Goal: Book appointment/travel/reservation

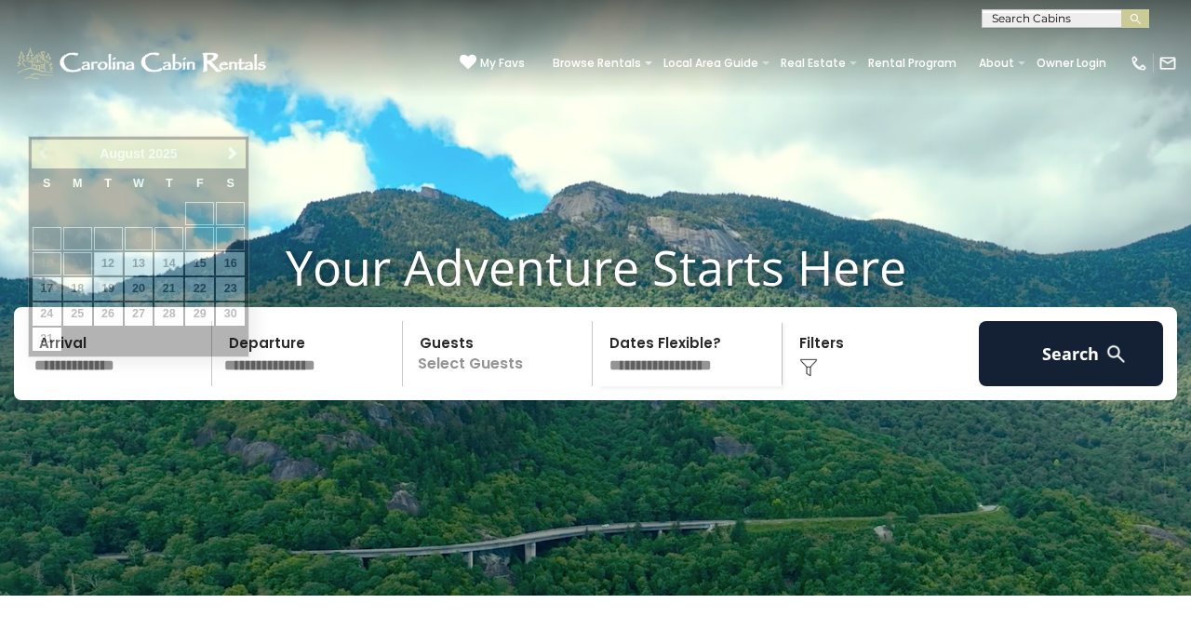
click at [168, 386] on input "text" at bounding box center [120, 353] width 184 height 65
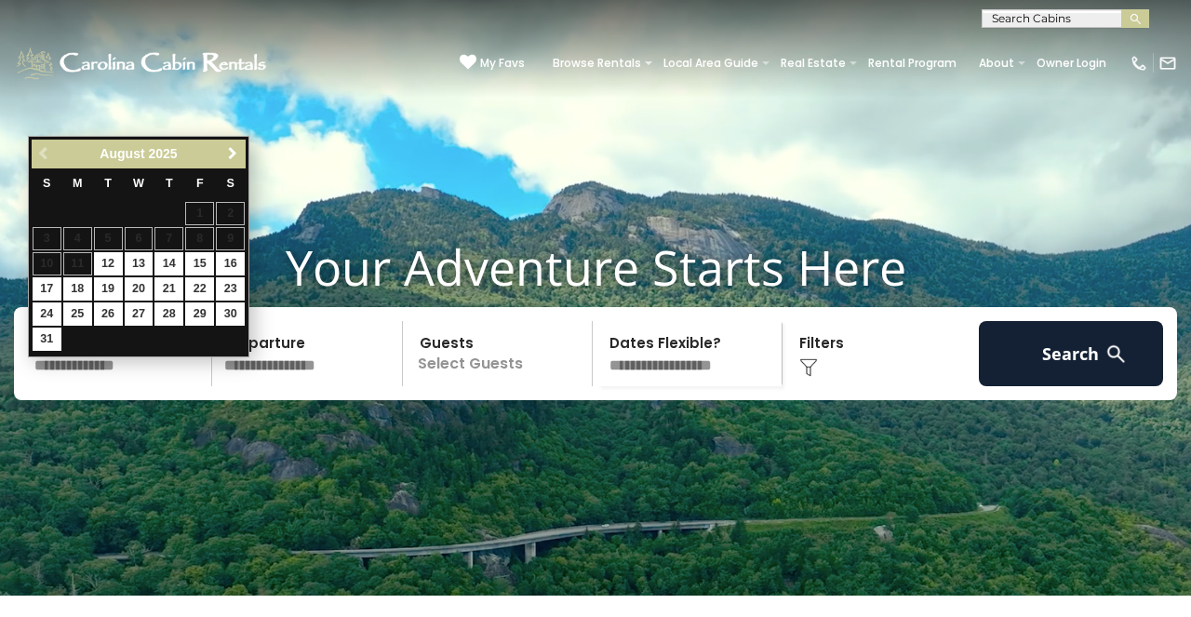
click at [229, 153] on span "Next" at bounding box center [232, 153] width 15 height 15
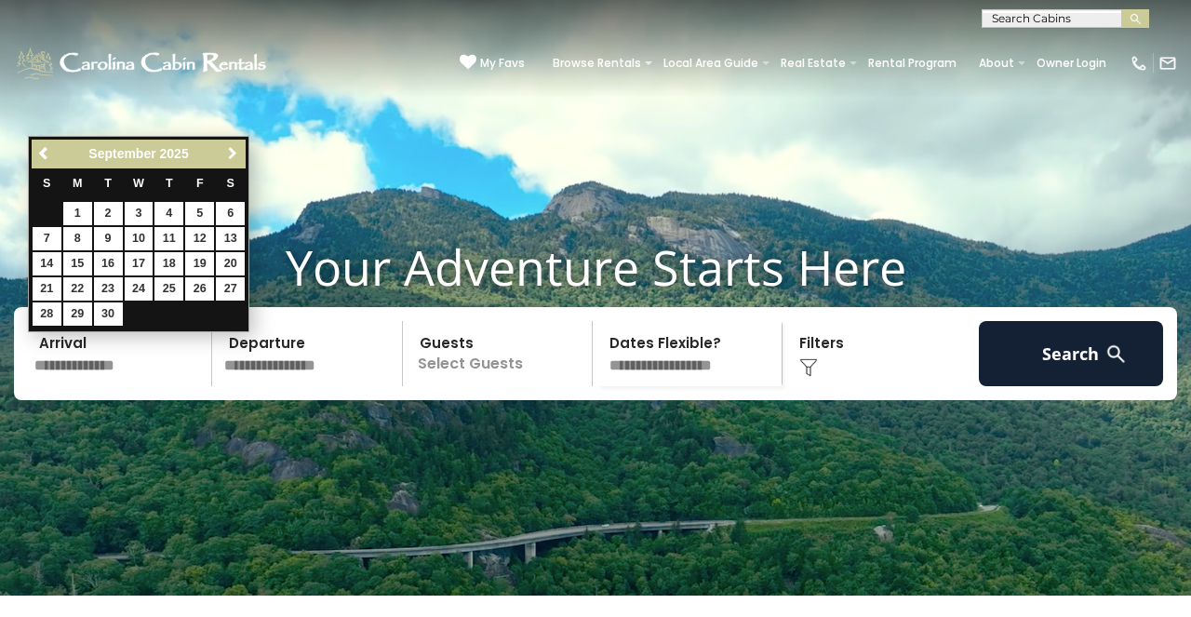
click at [230, 162] on link "Next" at bounding box center [231, 153] width 23 height 23
click at [206, 257] on link "17" at bounding box center [199, 263] width 29 height 23
type input "********"
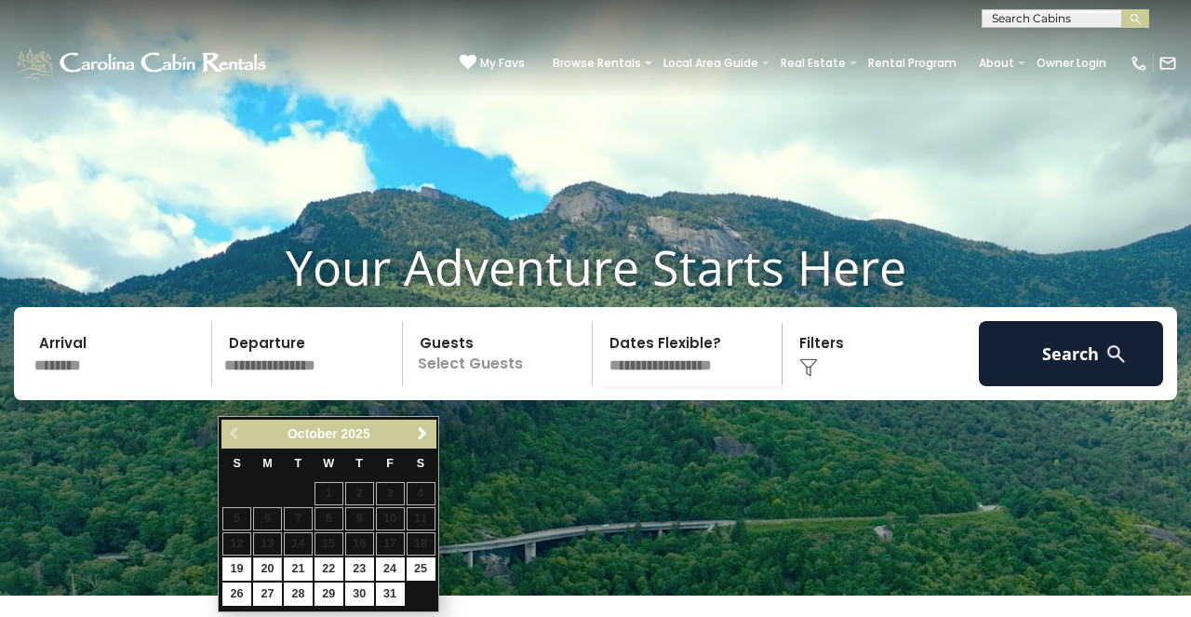
click at [270, 563] on link "20" at bounding box center [267, 568] width 29 height 23
type input "********"
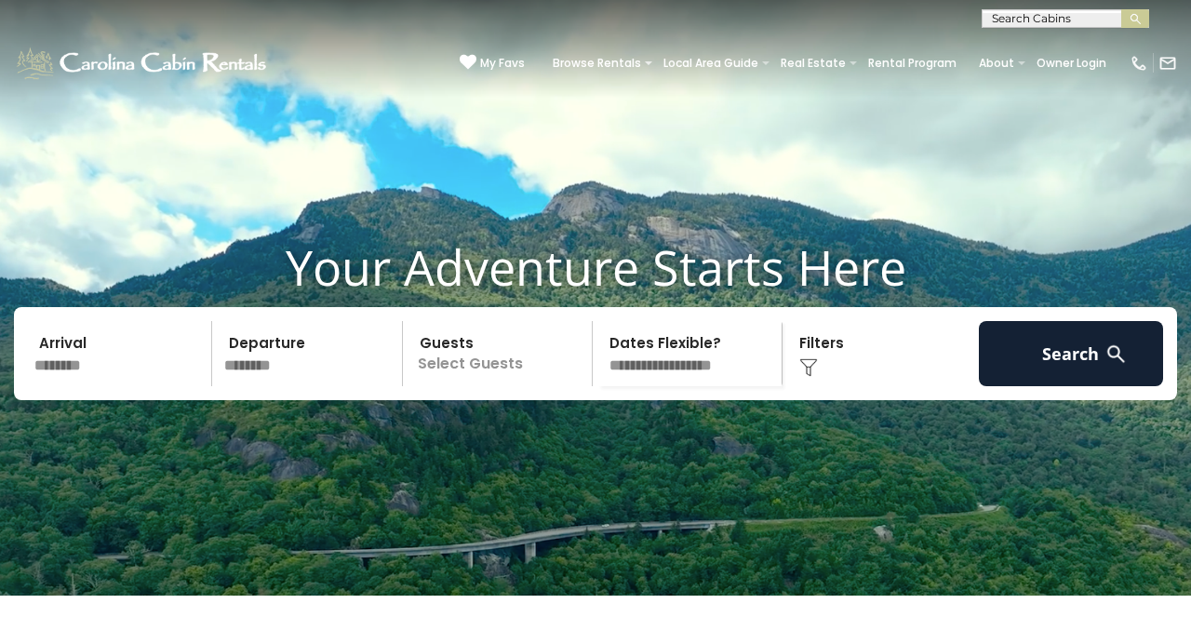
click at [552, 386] on p "Select Guests" at bounding box center [499, 353] width 183 height 65
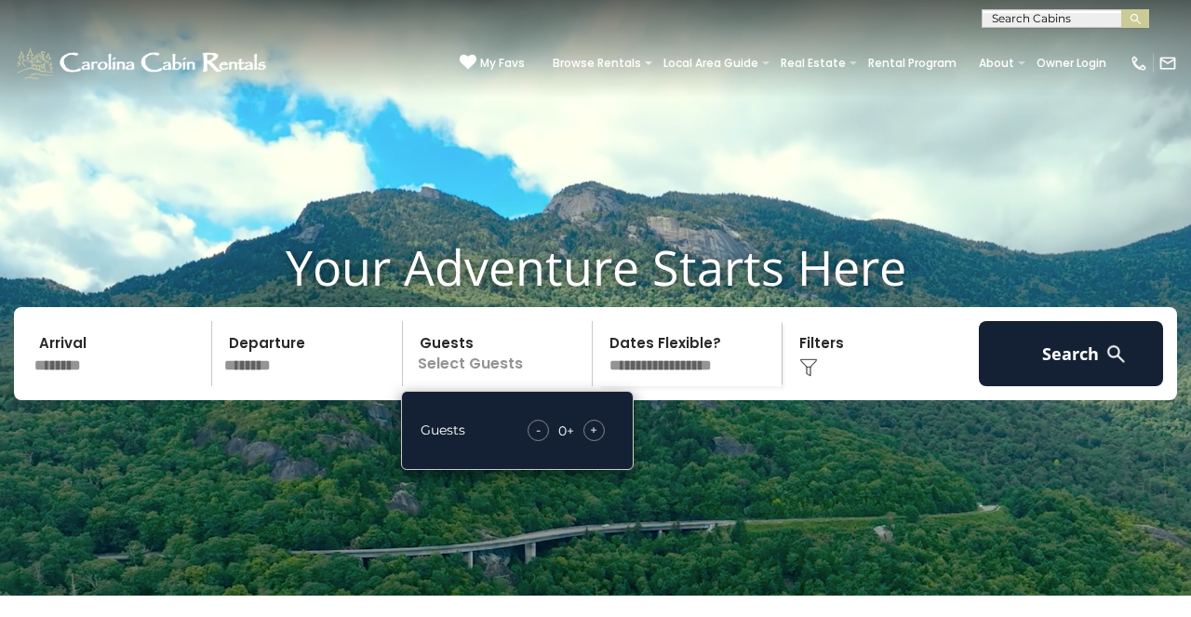
click at [591, 439] on span "+" at bounding box center [593, 429] width 7 height 19
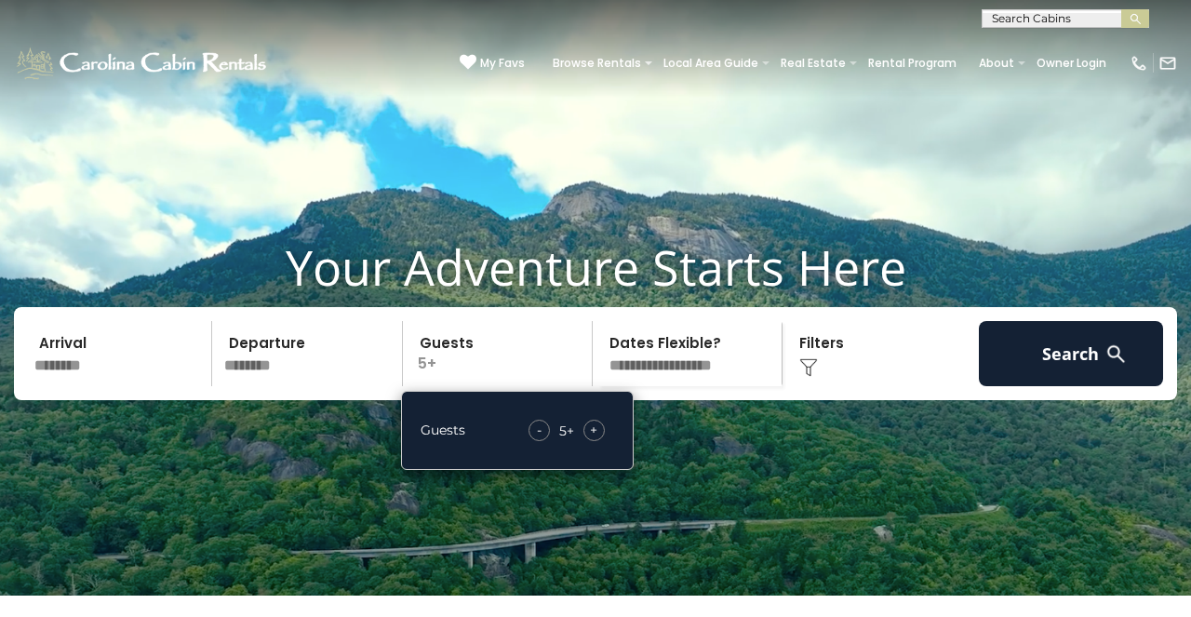
click at [591, 439] on span "+" at bounding box center [593, 429] width 7 height 19
select select "*"
click at [825, 380] on div "Click to Choose" at bounding box center [880, 353] width 184 height 65
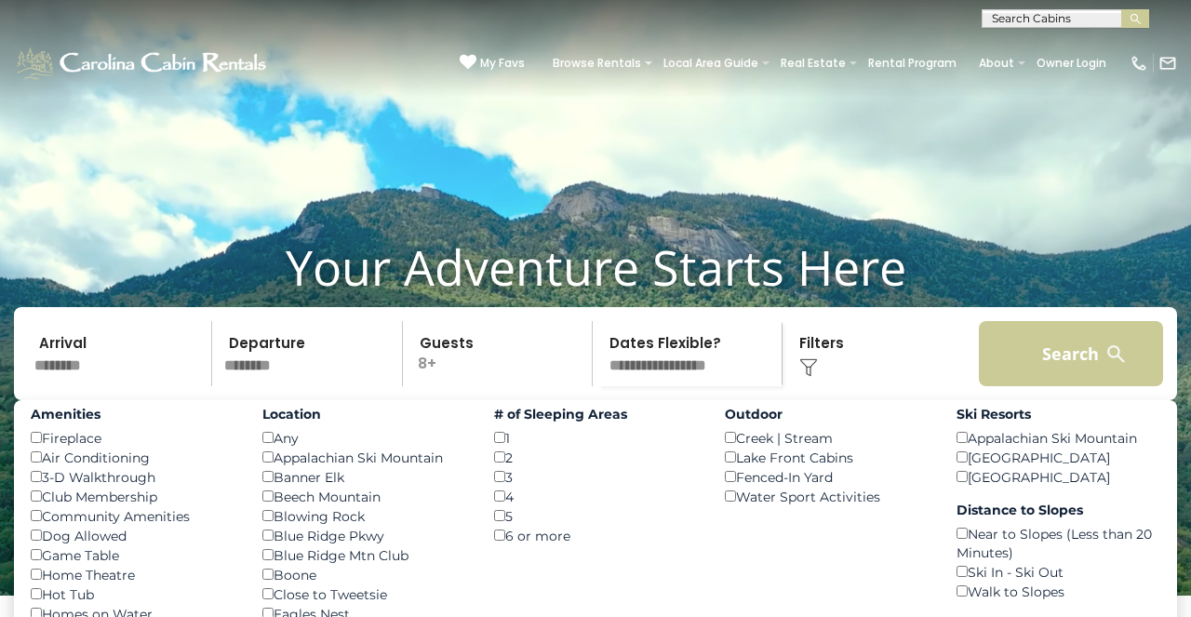
click at [1022, 377] on button "Search" at bounding box center [1071, 353] width 184 height 65
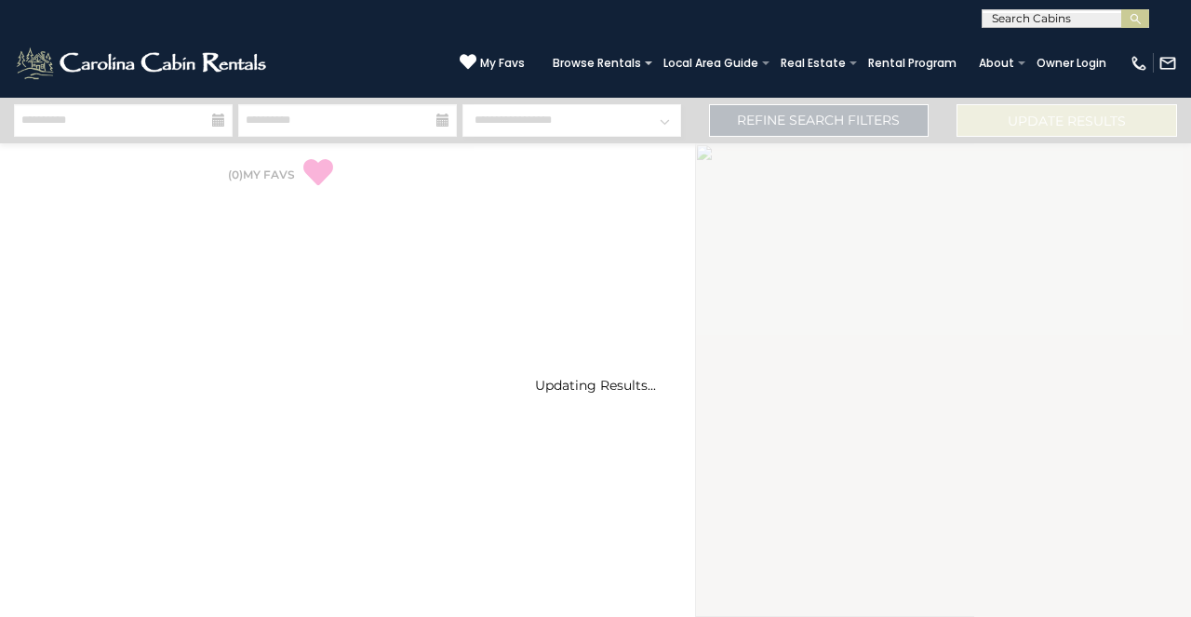
select select "*"
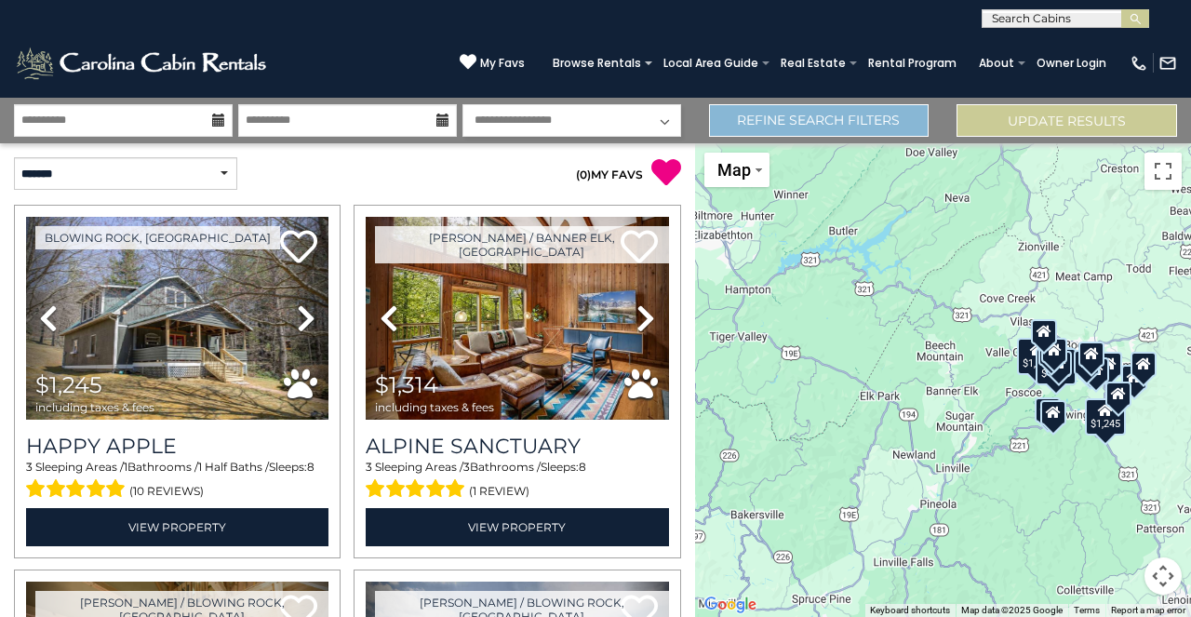
click at [773, 123] on link "Refine Search Filters" at bounding box center [819, 120] width 220 height 33
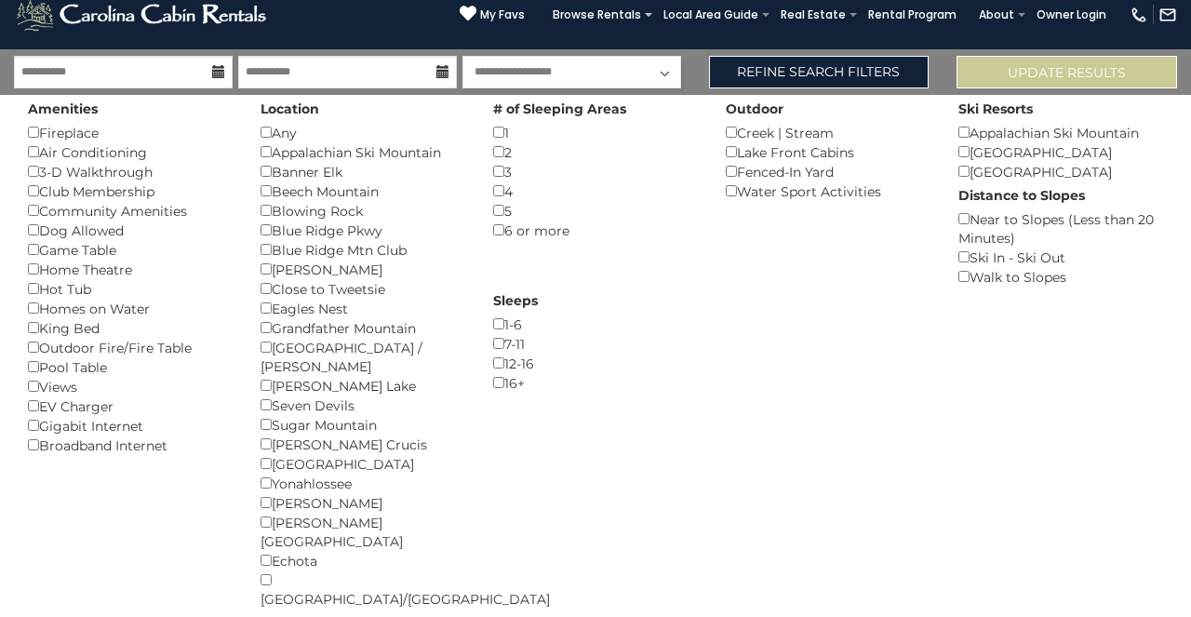
scroll to position [25, 0]
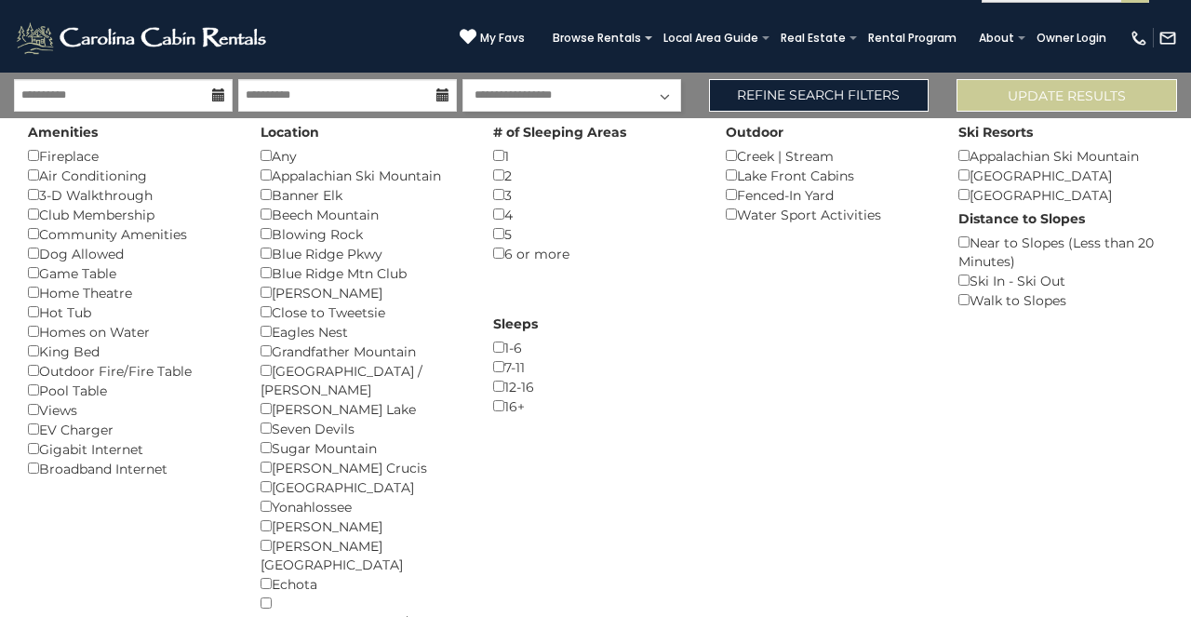
click at [663, 368] on div "7-11 ()" at bounding box center [595, 367] width 205 height 20
click at [992, 100] on button "Update Results" at bounding box center [1066, 95] width 220 height 33
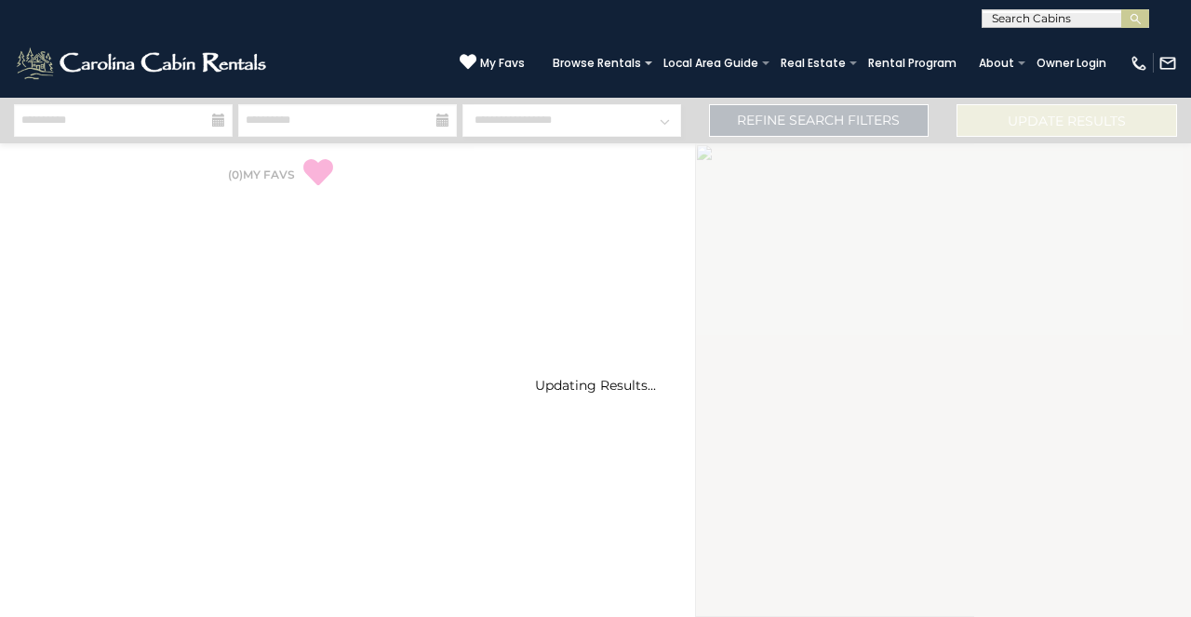
select select "*"
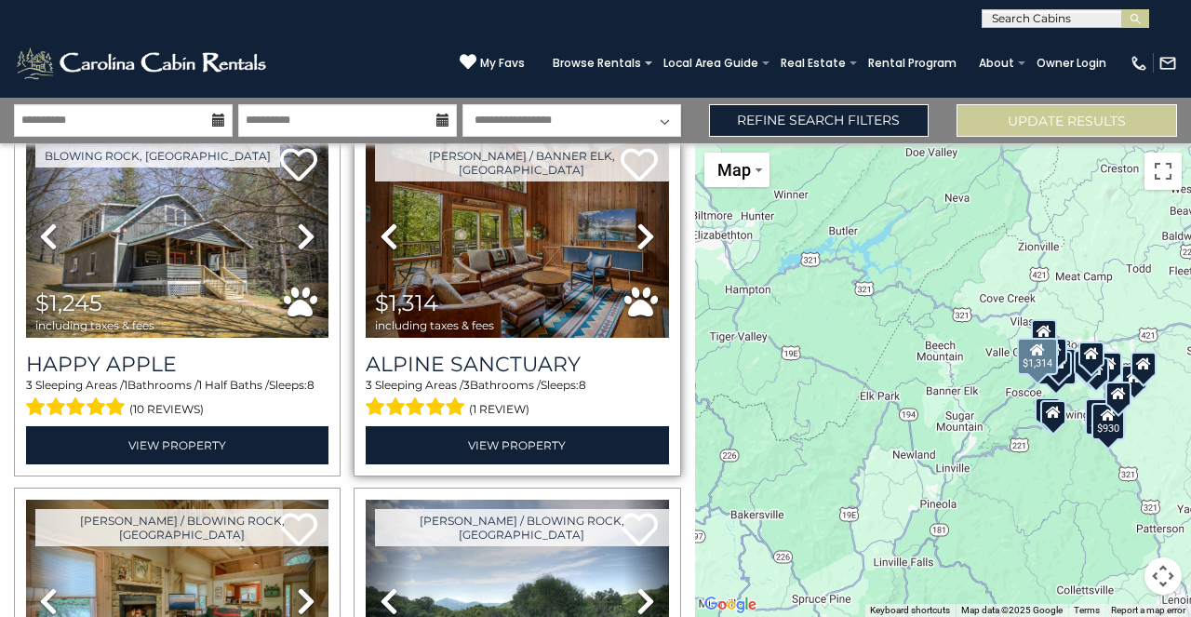
scroll to position [84, 0]
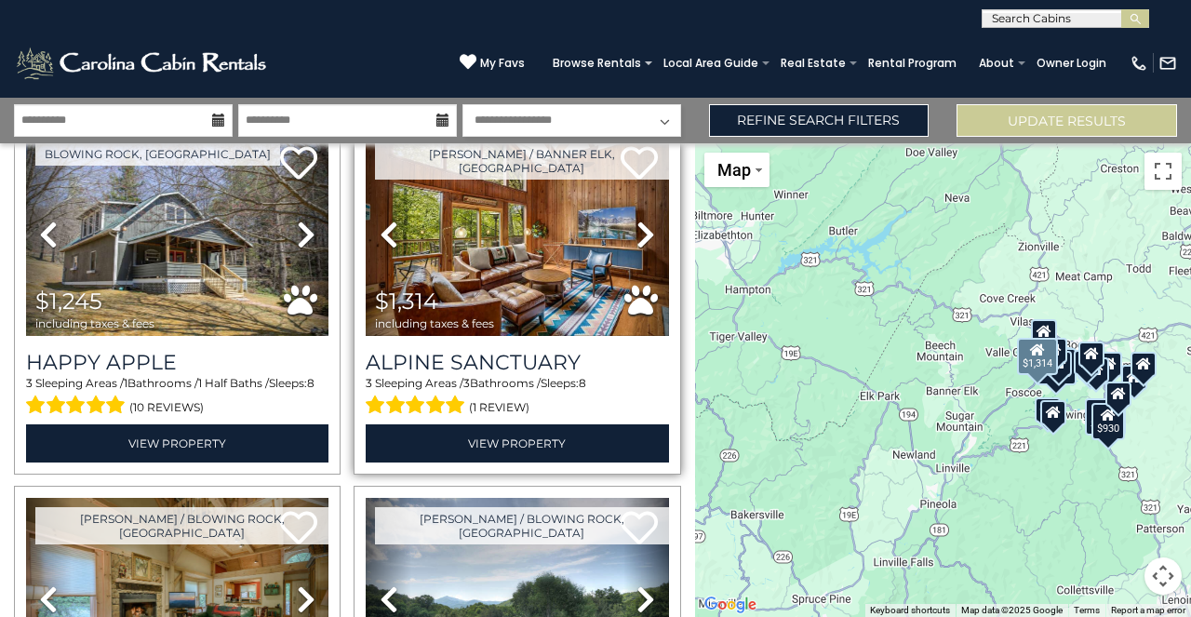
click at [506, 306] on span "$1,314 including taxes & fees" at bounding box center [439, 309] width 147 height 53
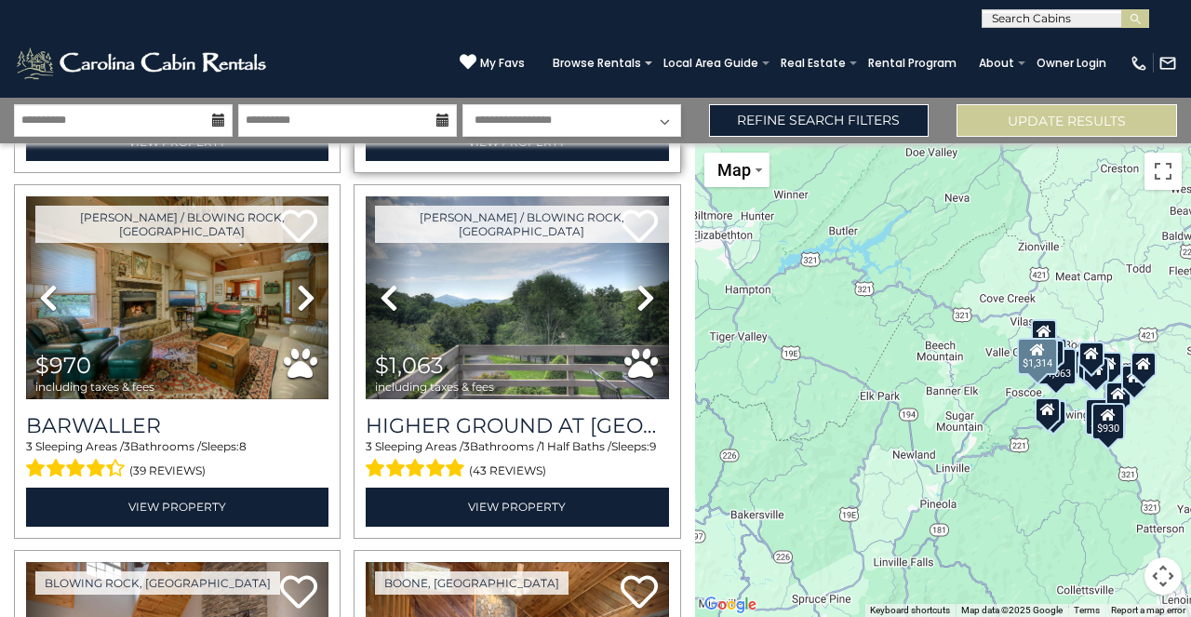
scroll to position [418, 0]
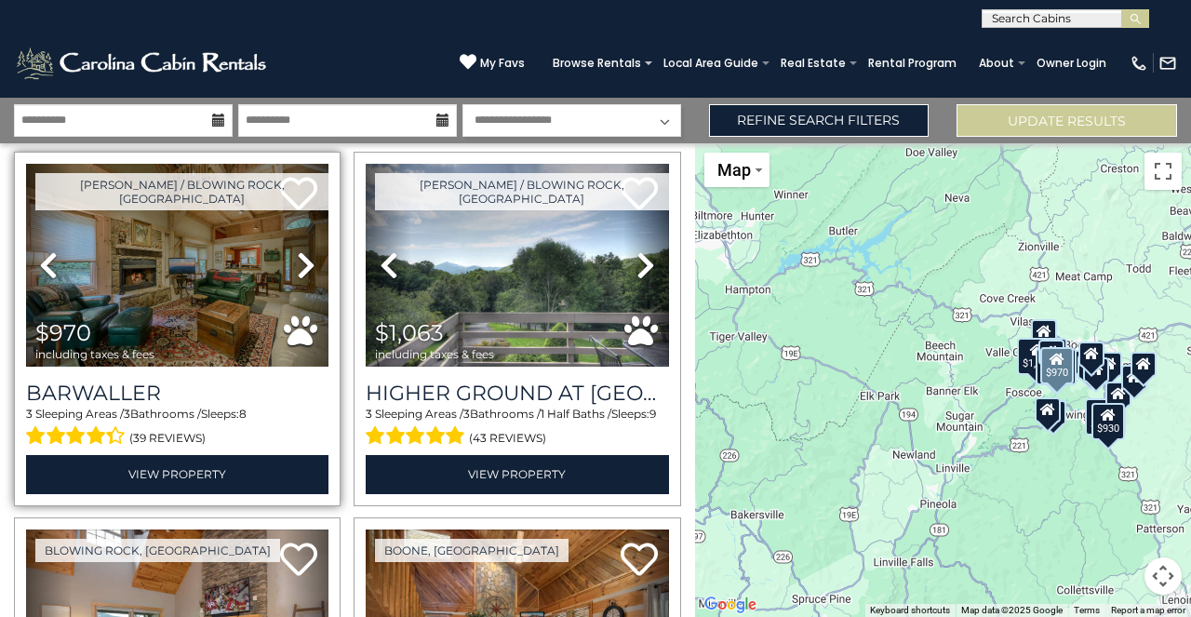
click at [180, 273] on img at bounding box center [177, 265] width 302 height 203
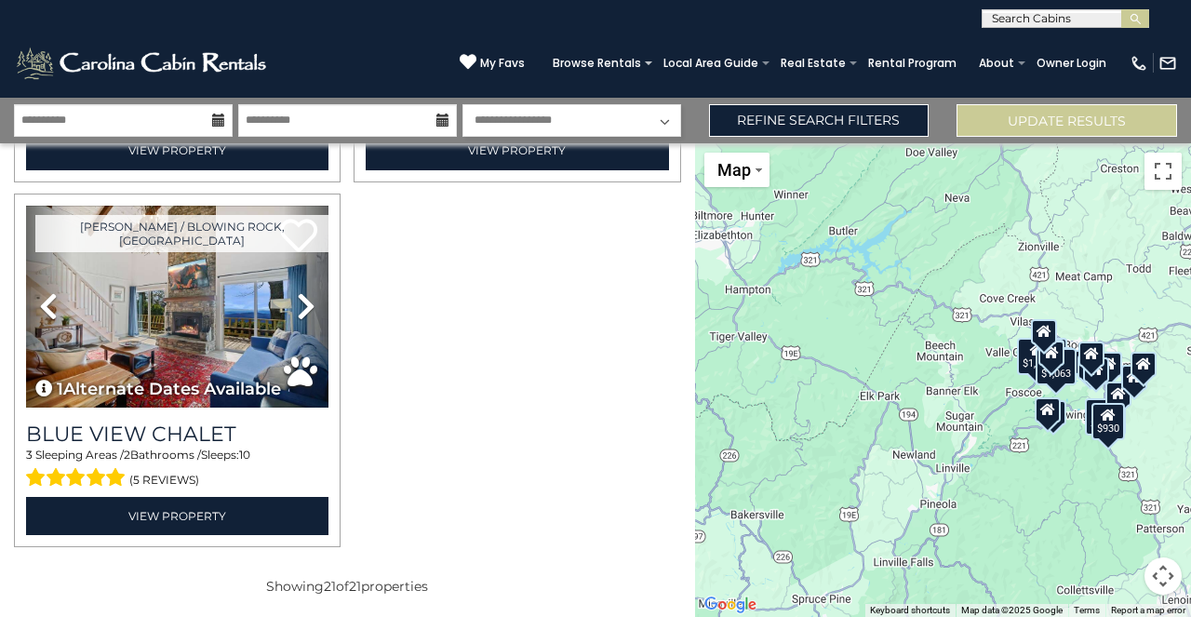
scroll to position [3659, 0]
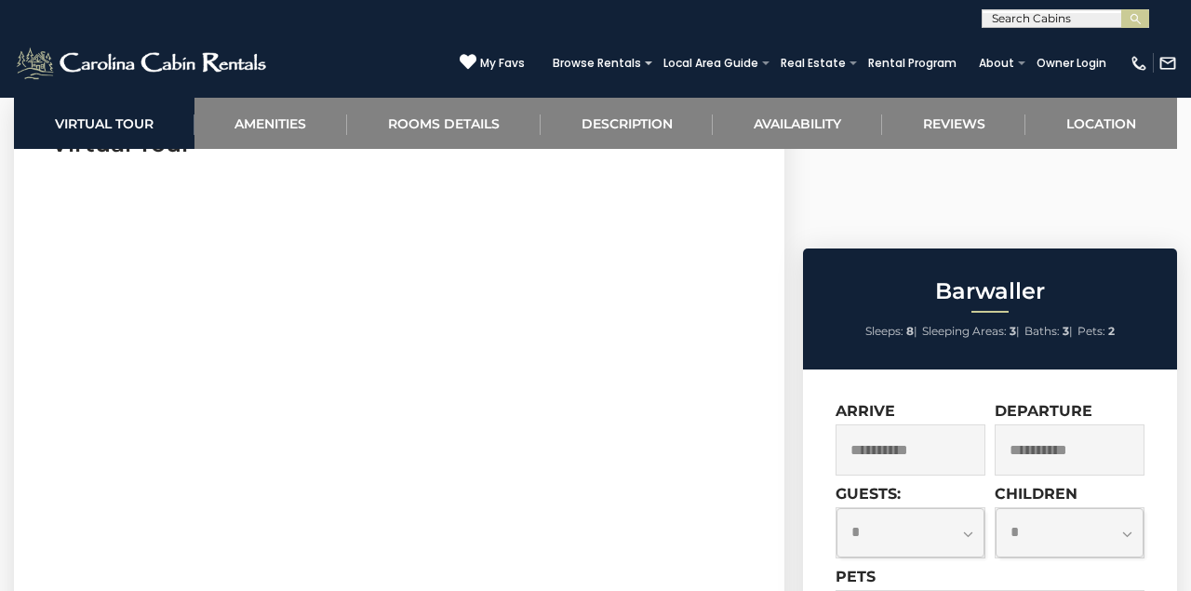
scroll to position [805, 0]
select select "*"
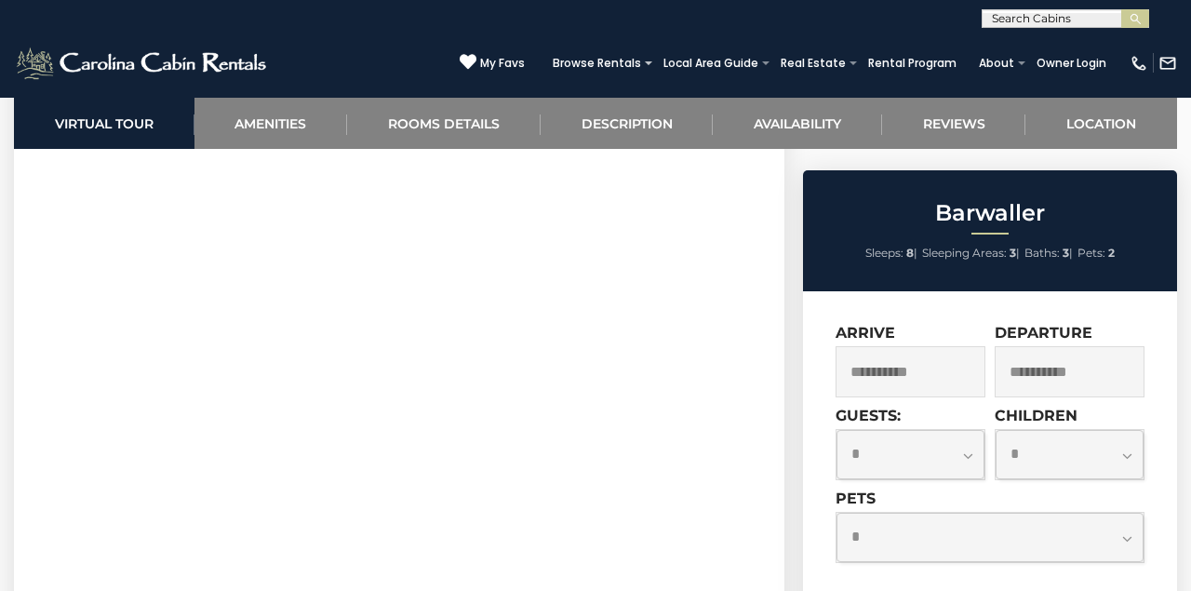
scroll to position [884, 0]
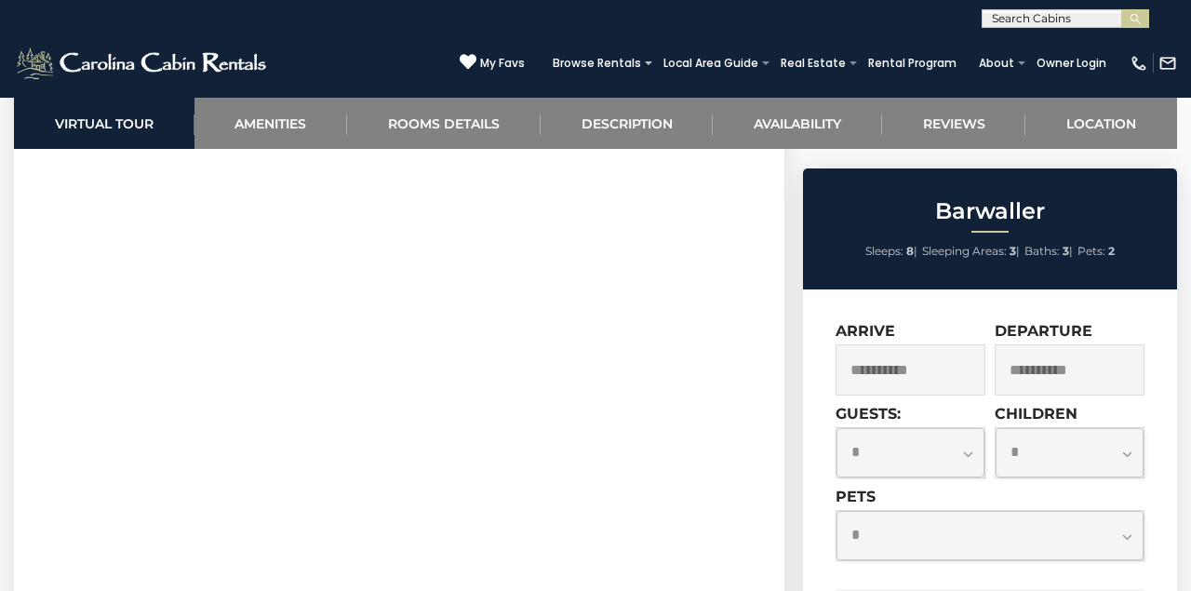
select select "*"
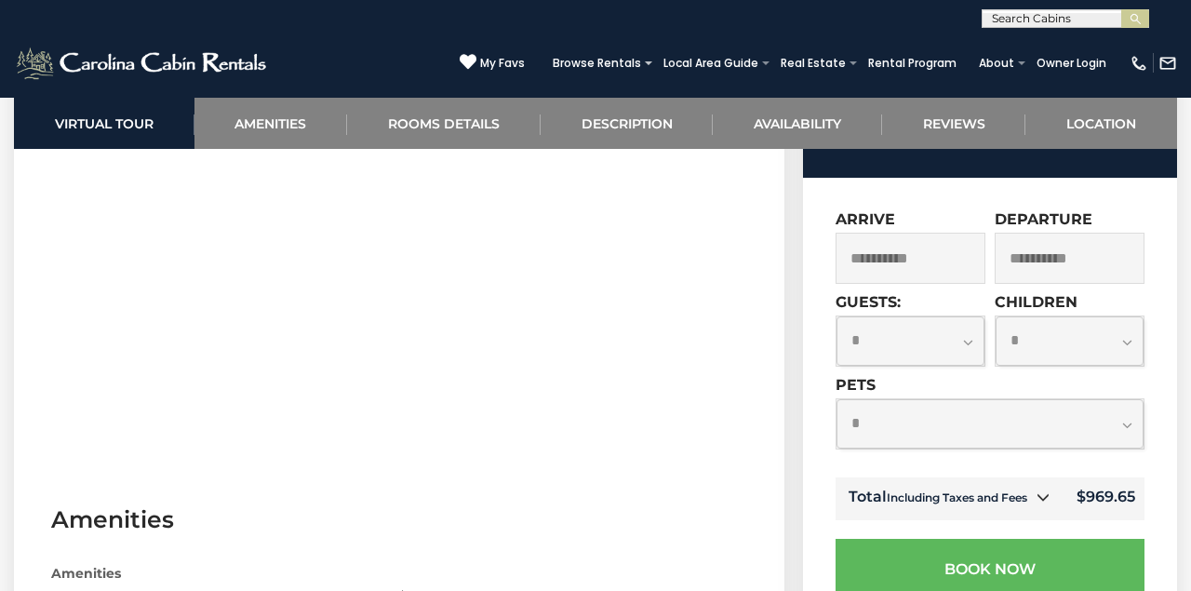
scroll to position [996, 0]
select select "*"
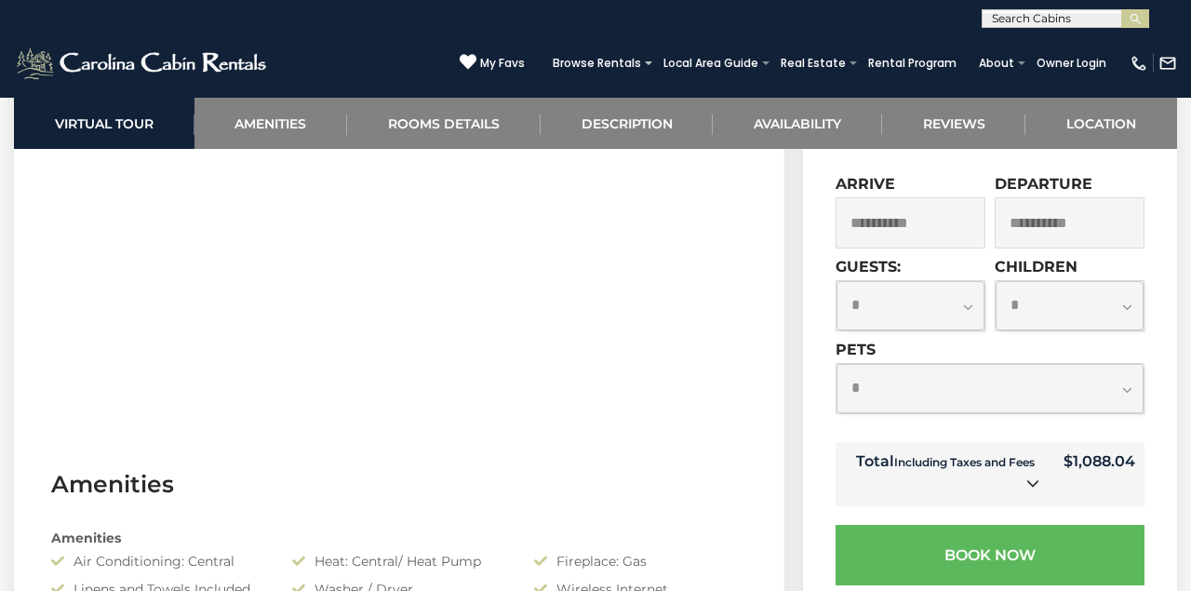
scroll to position [865, 0]
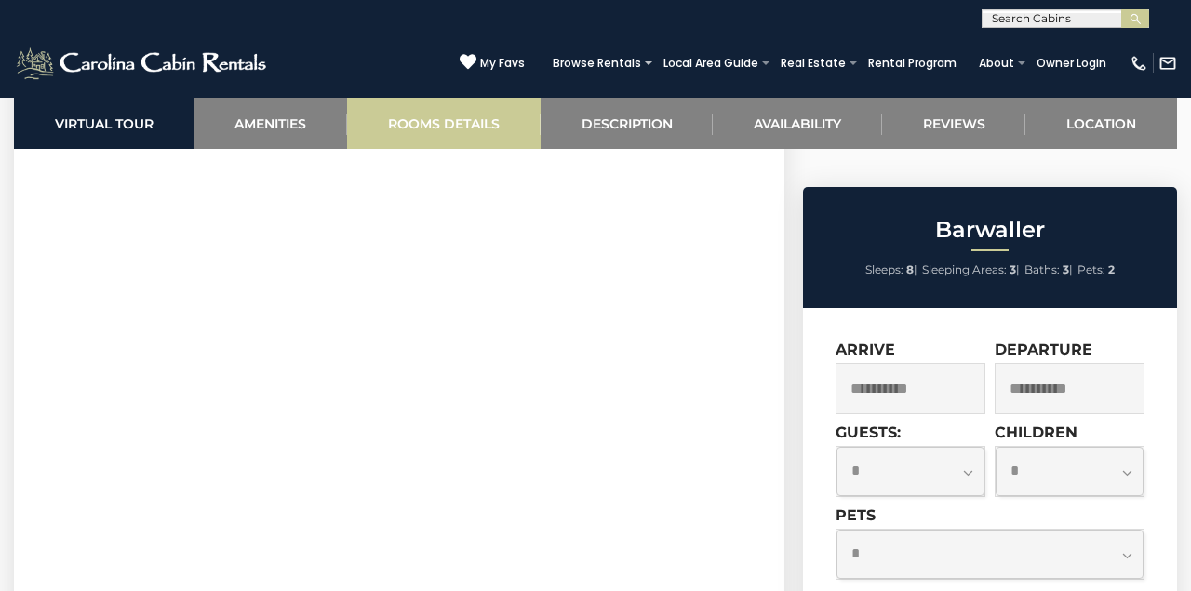
click at [508, 124] on link "Rooms Details" at bounding box center [443, 123] width 193 height 51
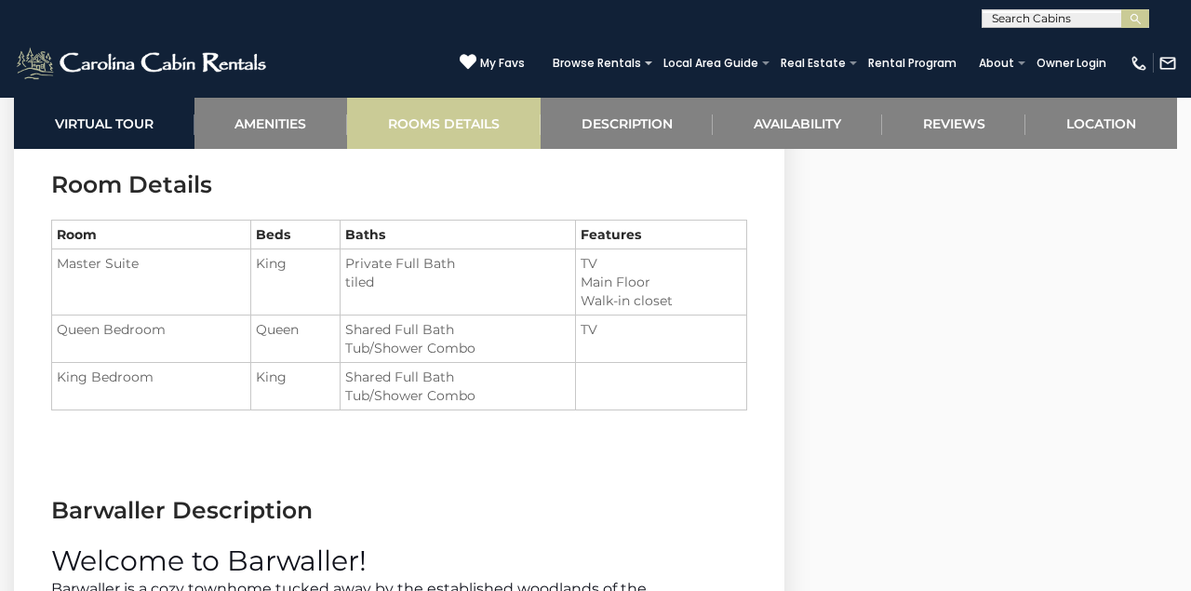
scroll to position [2010, 0]
